Goal: Task Accomplishment & Management: Complete application form

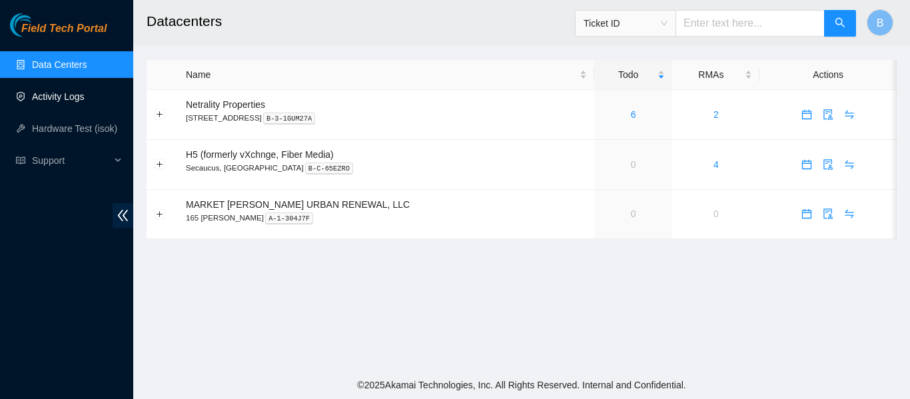
click at [61, 99] on link "Activity Logs" at bounding box center [58, 96] width 53 height 11
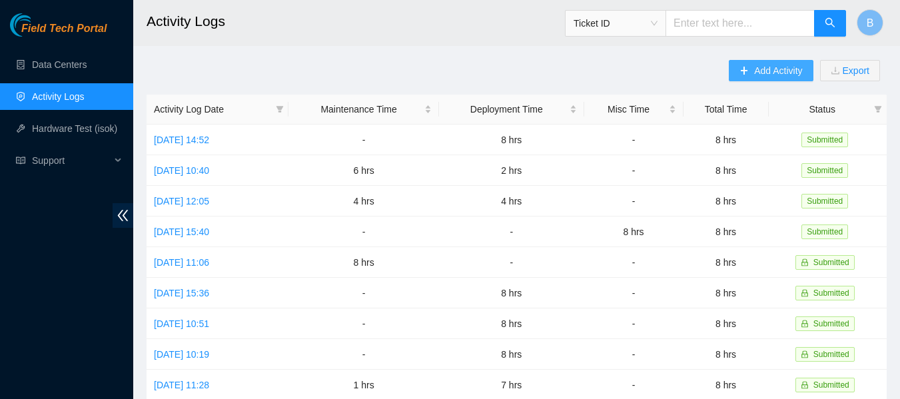
click at [788, 67] on span "Add Activity" at bounding box center [778, 70] width 48 height 15
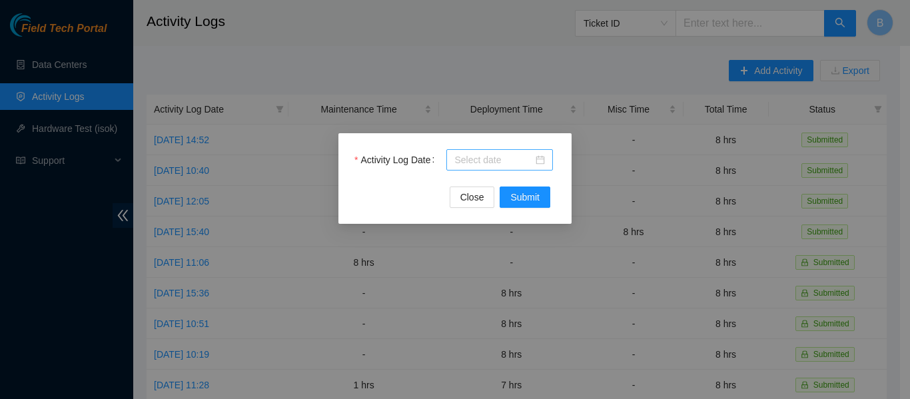
click at [505, 152] on div at bounding box center [499, 159] width 107 height 21
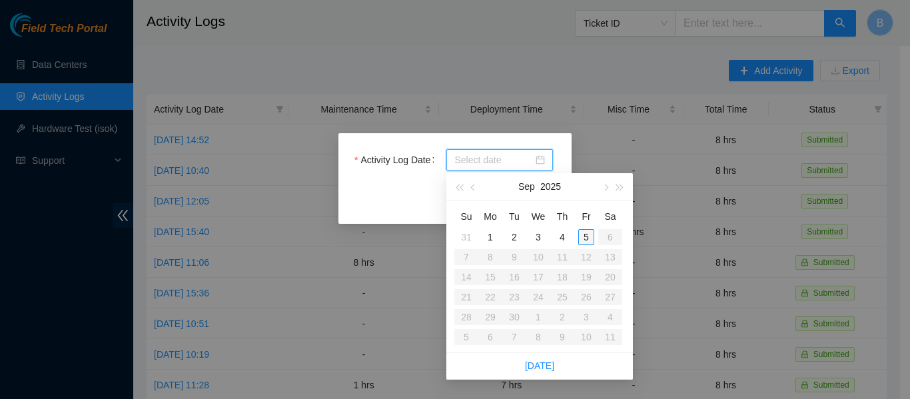
type input "[DATE]"
click at [589, 235] on div "5" at bounding box center [586, 237] width 16 height 16
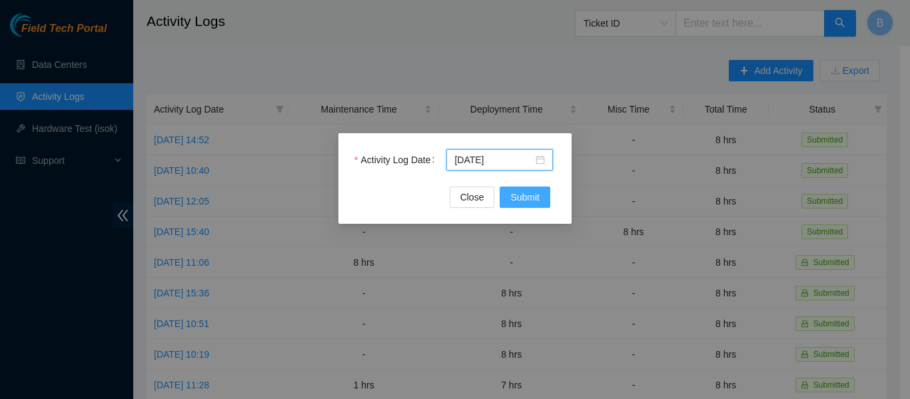
click at [533, 201] on span "Submit" at bounding box center [524, 197] width 29 height 15
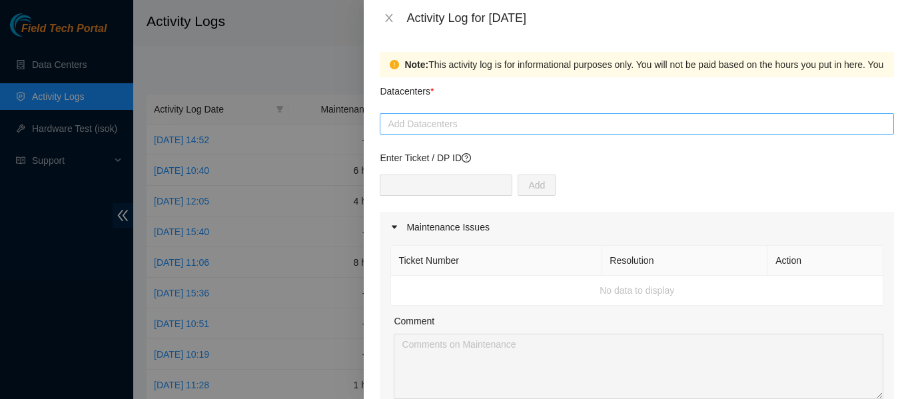
click at [483, 122] on div at bounding box center [636, 124] width 507 height 16
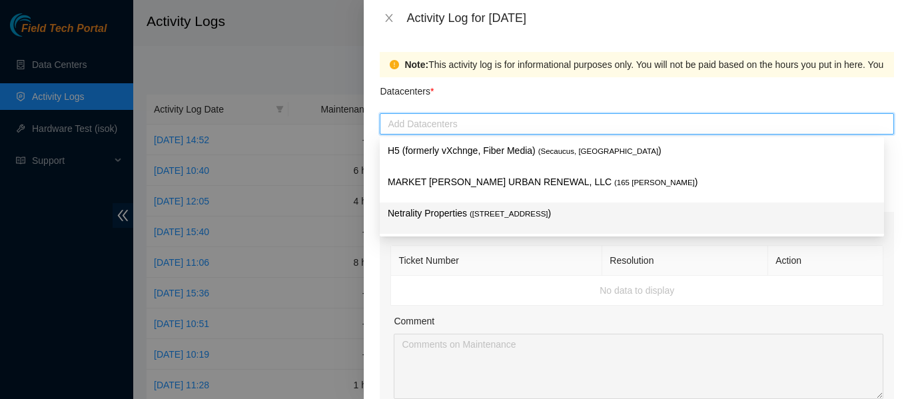
click at [445, 212] on p "Netrality Properties ( 401 N. Broad (Philadelphia) )" at bounding box center [632, 213] width 488 height 15
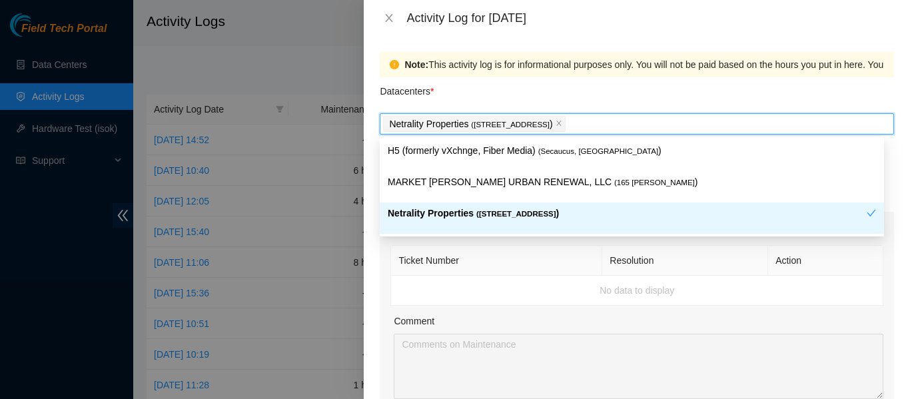
click at [483, 256] on th "Ticket Number" at bounding box center [496, 261] width 211 height 30
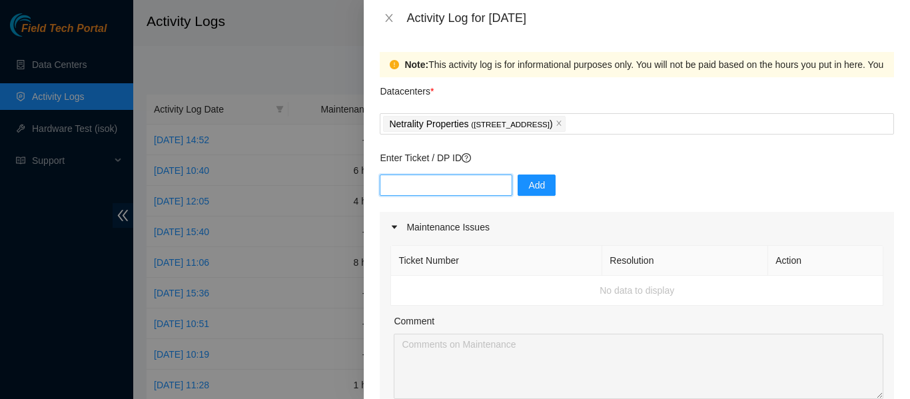
click at [465, 188] on input "text" at bounding box center [446, 184] width 132 height 21
paste input "DP81321"
type input "DP81321"
click at [528, 182] on span "Add" at bounding box center [536, 185] width 17 height 15
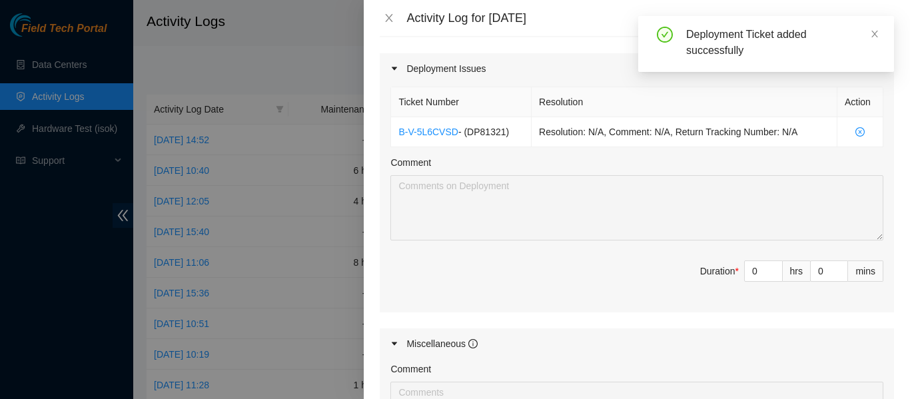
scroll to position [454, 0]
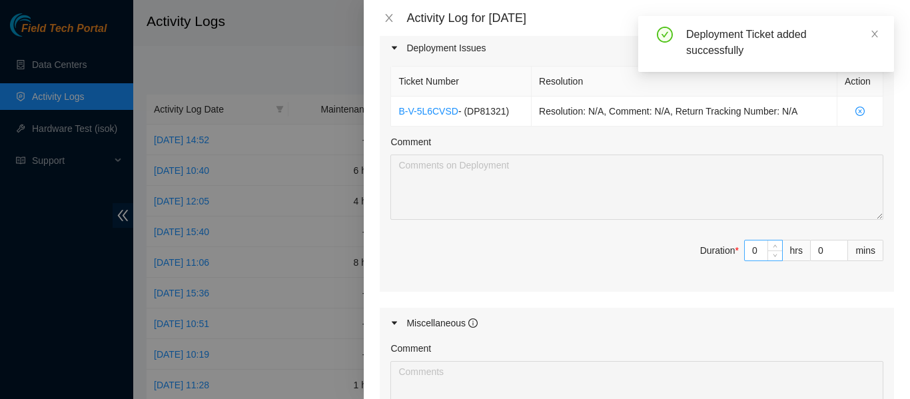
click at [744, 252] on input "0" at bounding box center [762, 250] width 37 height 20
type input "8"
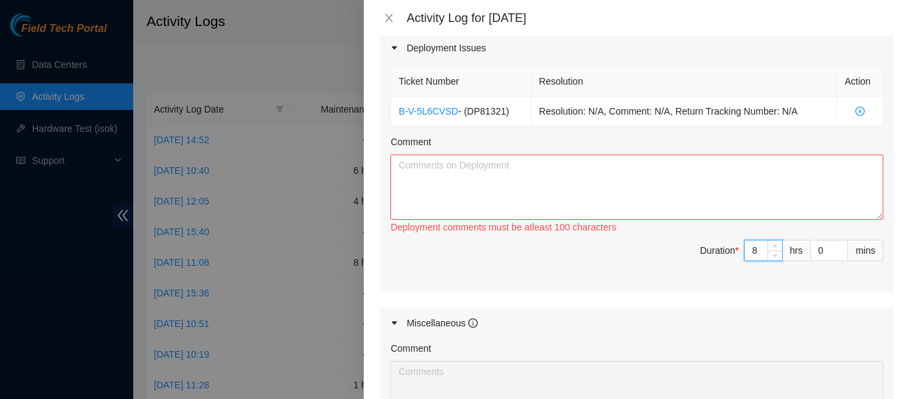
type input "8"
click at [623, 175] on textarea "Comment" at bounding box center [636, 186] width 493 height 65
type textarea "T"
paste textarea "DP81321"
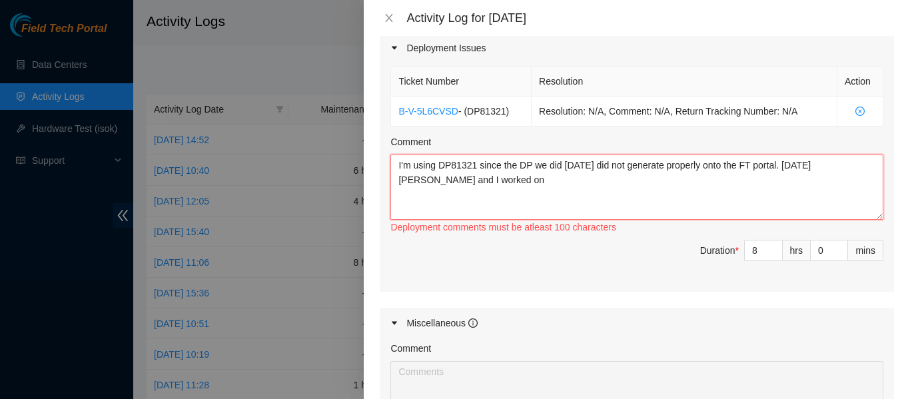
paste textarea "DP81329"
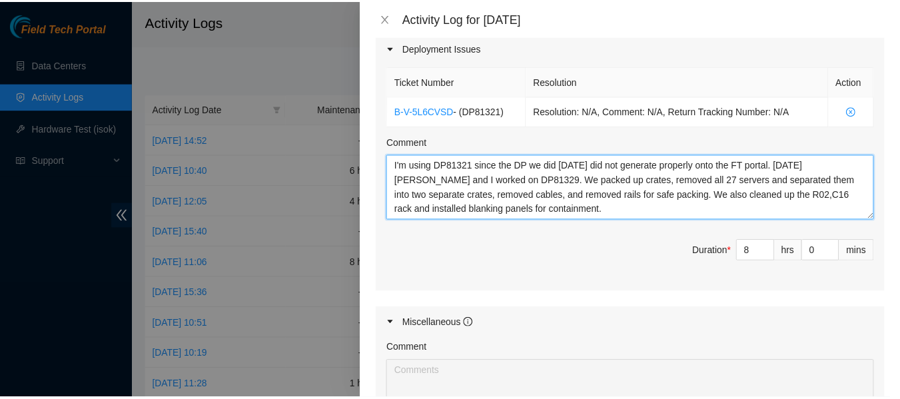
scroll to position [695, 0]
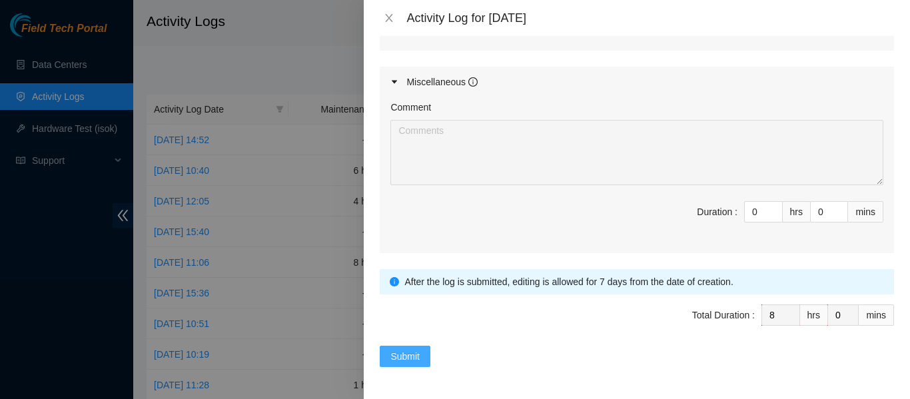
type textarea "I'm using DP81321 since the DP we did today did not generate properly onto the …"
click at [407, 358] on span "Submit" at bounding box center [404, 356] width 29 height 15
